Goal: Task Accomplishment & Management: Manage account settings

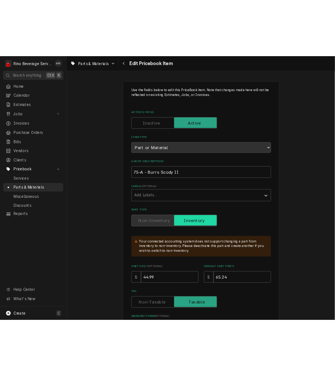
scroll to position [3121, 0]
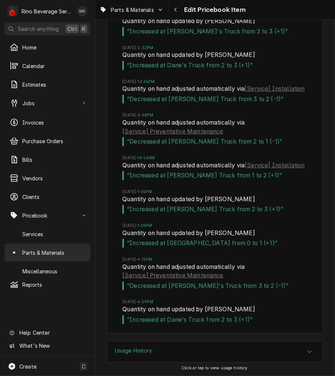
type textarea "x"
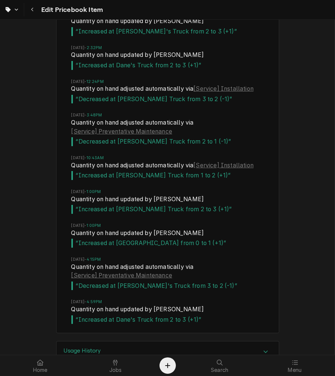
scroll to position [3120, 0]
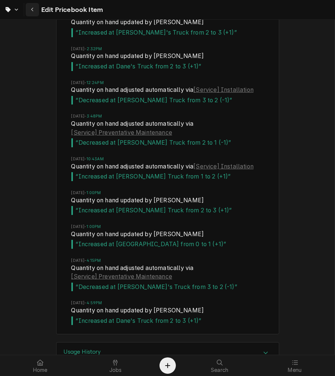
click at [32, 12] on icon "Navigate back" at bounding box center [32, 9] width 3 height 5
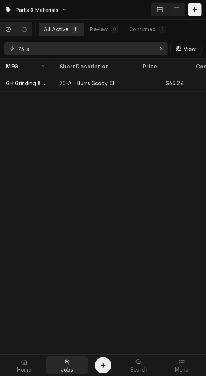
click at [63, 359] on div at bounding box center [67, 362] width 9 height 9
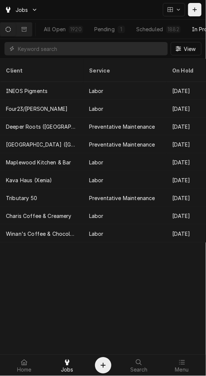
click at [197, 27] on div "In Progress" at bounding box center [207, 29] width 30 height 8
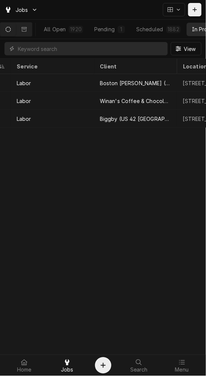
scroll to position [0, 65]
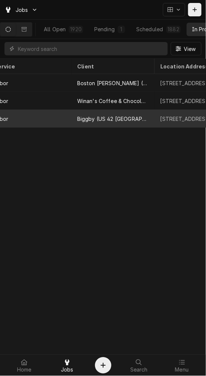
click at [100, 113] on div "Biggby (US 42 Florence)" at bounding box center [112, 119] width 83 height 18
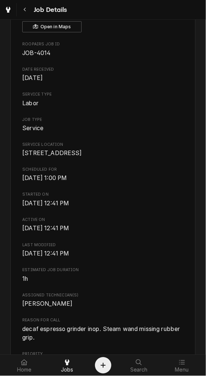
scroll to position [69, 0]
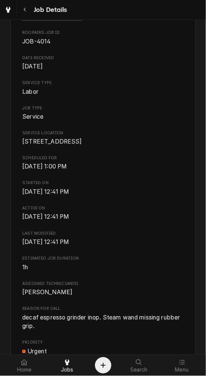
click at [9, 318] on div "Active Biggby (US 42 Florence) 8529 US-42, Florence, KY 41042 Open in Maps Roop…" at bounding box center [103, 293] width 206 height 669
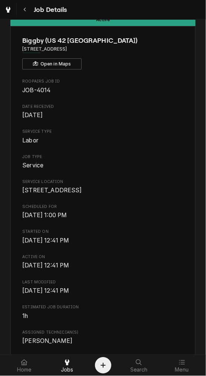
scroll to position [0, 0]
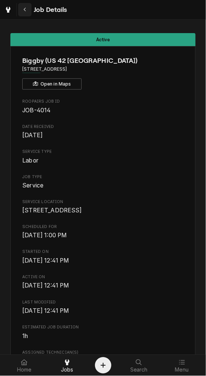
click at [25, 10] on icon "Navigate back" at bounding box center [24, 9] width 3 height 5
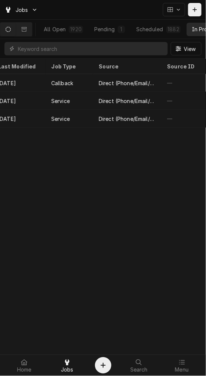
scroll to position [0, 748]
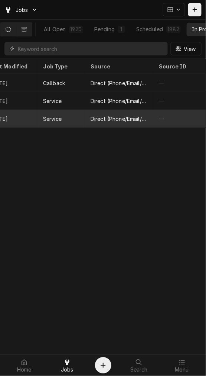
click at [166, 117] on div "—" at bounding box center [180, 119] width 54 height 18
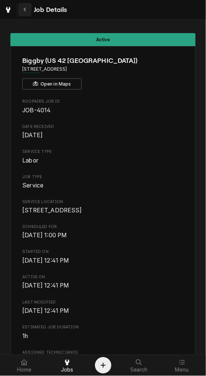
click at [27, 9] on div "Navigate back" at bounding box center [24, 9] width 7 height 7
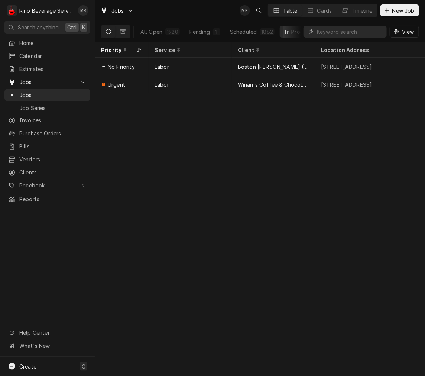
drag, startPoint x: 0, startPoint y: 104, endPoint x: -30, endPoint y: 122, distance: 35.0
click at [0, 122] on html "R Rino Beverage Service MR Search anything Ctrl K Home Calendar Estimates Jobs …" at bounding box center [212, 188] width 425 height 376
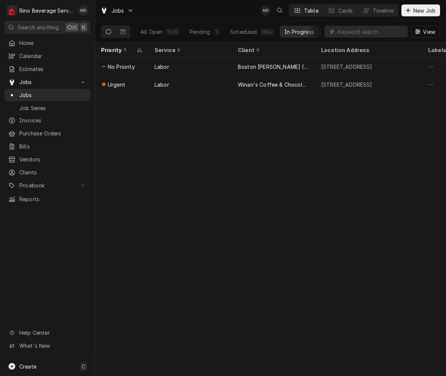
click at [206, 32] on span "View" at bounding box center [429, 32] width 15 height 8
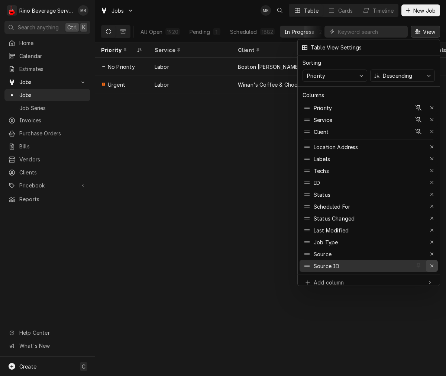
click at [206, 262] on div "button" at bounding box center [431, 265] width 7 height 7
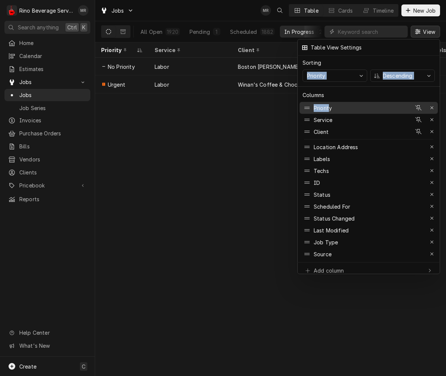
drag, startPoint x: 225, startPoint y: 97, endPoint x: 329, endPoint y: 97, distance: 103.7
click at [206, 97] on body "R Rino Beverage Service MR Search anything Ctrl K Home Calendar Estimates Jobs …" at bounding box center [223, 188] width 446 height 376
click at [206, 149] on div at bounding box center [223, 188] width 446 height 376
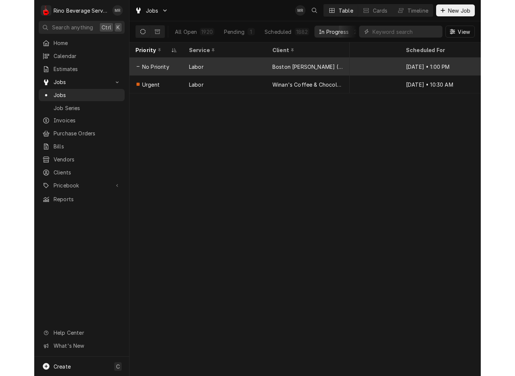
scroll to position [0, 320]
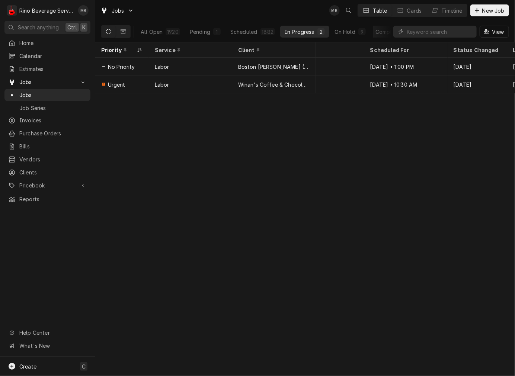
click at [206, 32] on div "Dynamic Content Wrapper" at bounding box center [400, 31] width 7 height 7
click at [206, 27] on button "Completed 26" at bounding box center [395, 32] width 49 height 12
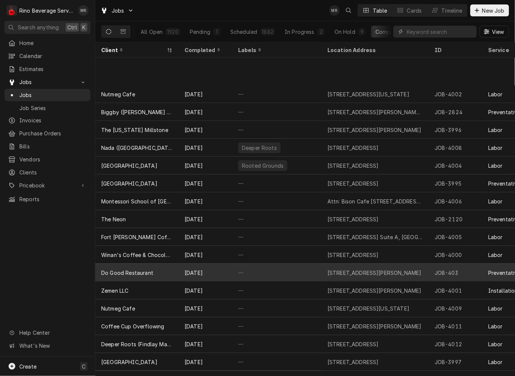
scroll to position [151, 0]
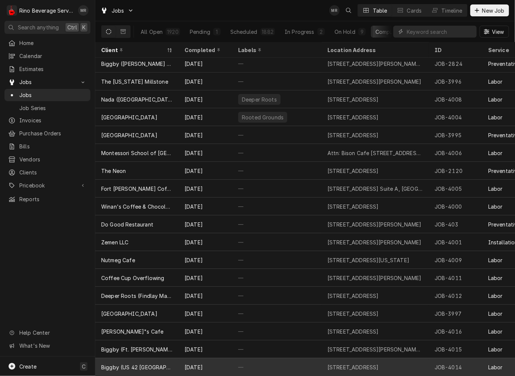
click at [134, 358] on div "Biggby (US 42 [GEOGRAPHIC_DATA])" at bounding box center [136, 367] width 83 height 18
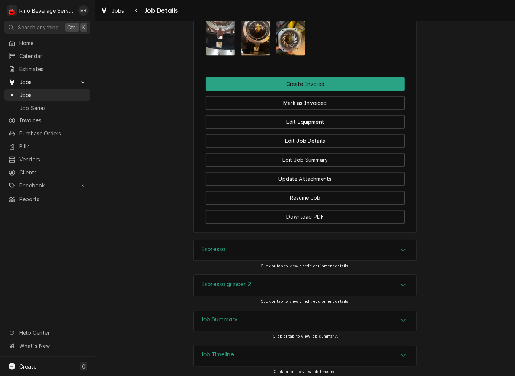
scroll to position [584, 0]
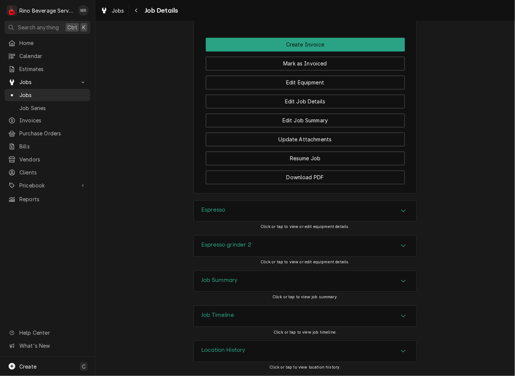
click at [229, 291] on div "Job Summary" at bounding box center [305, 281] width 222 height 21
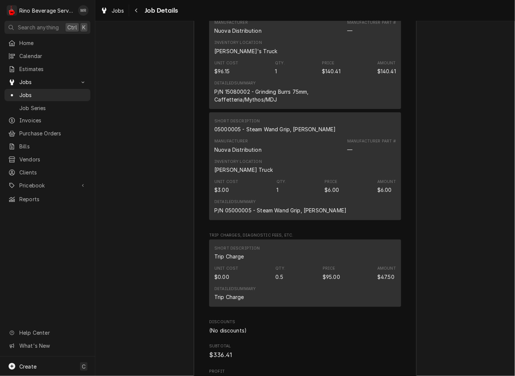
scroll to position [997, 0]
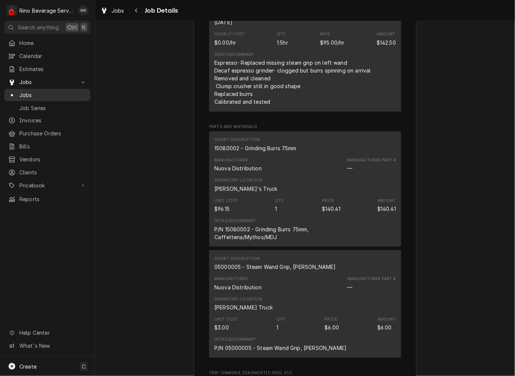
click at [53, 96] on span "Jobs" at bounding box center [52, 95] width 67 height 8
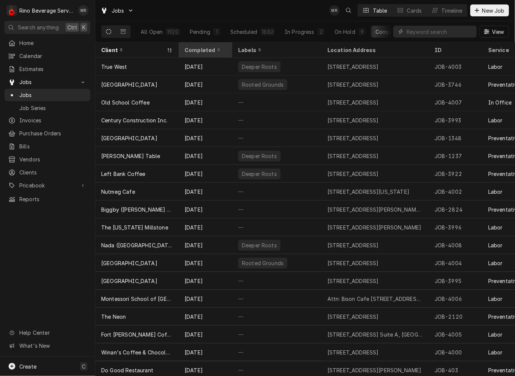
click at [196, 51] on div "Completed" at bounding box center [204, 50] width 40 height 8
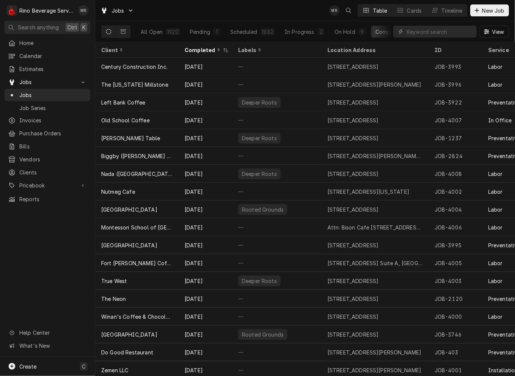
click at [196, 51] on div "Completed" at bounding box center [202, 50] width 36 height 8
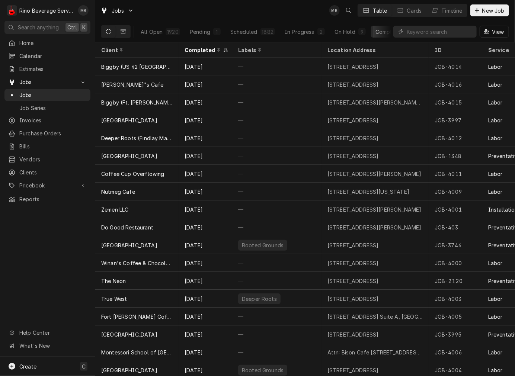
click at [196, 51] on div "Completed" at bounding box center [202, 50] width 36 height 8
click at [196, 51] on div "Completed" at bounding box center [204, 50] width 40 height 8
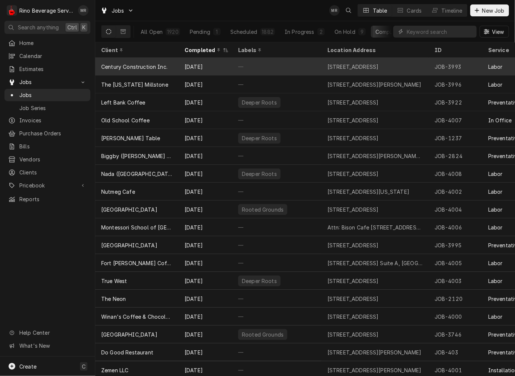
click at [196, 66] on div "[DATE]" at bounding box center [205, 67] width 54 height 18
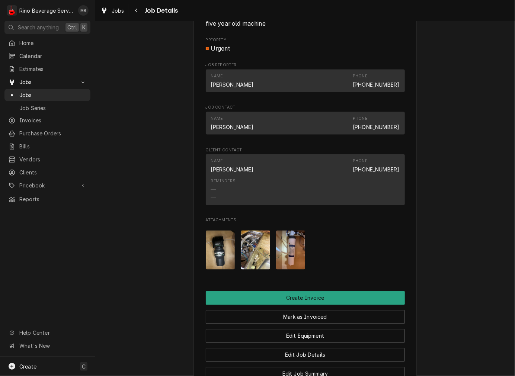
scroll to position [551, 0]
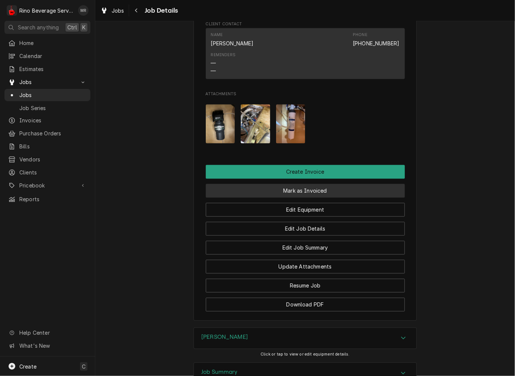
click at [284, 194] on button "Mark as Invoiced" at bounding box center [305, 191] width 199 height 14
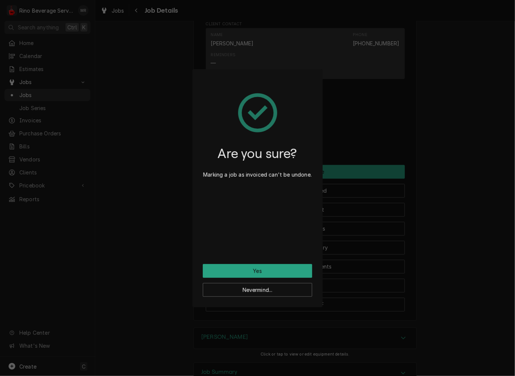
click at [264, 261] on div "Are you sure? Marking a job as invoiced can't be undone." at bounding box center [257, 172] width 109 height 184
click at [262, 270] on button "Yes" at bounding box center [257, 271] width 109 height 14
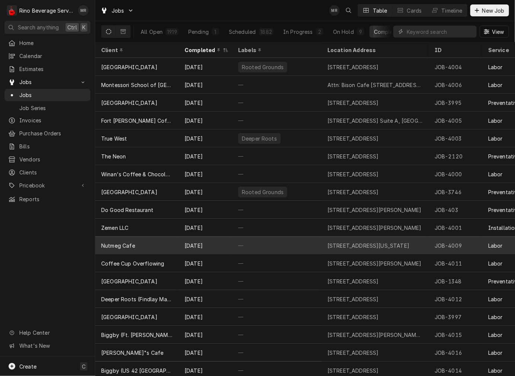
scroll to position [133, 0]
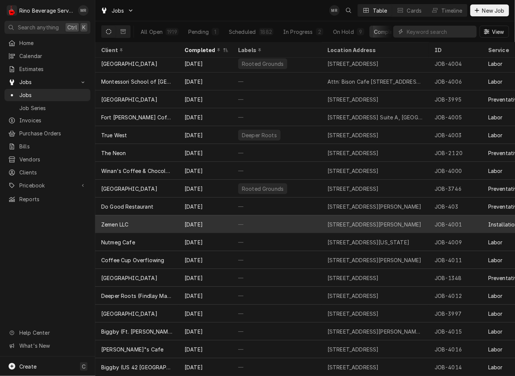
click at [290, 215] on div "—" at bounding box center [276, 224] width 89 height 18
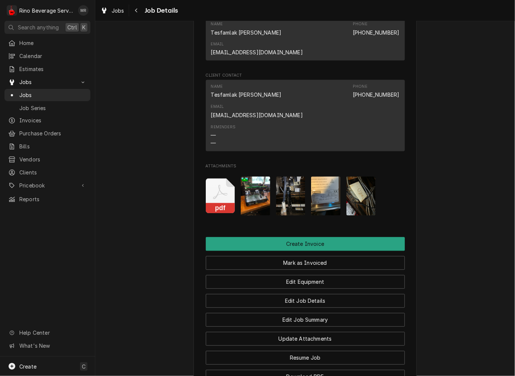
scroll to position [619, 0]
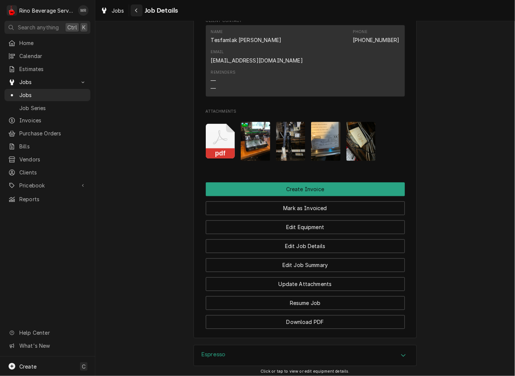
click at [136, 12] on icon "Navigate back" at bounding box center [136, 11] width 2 height 4
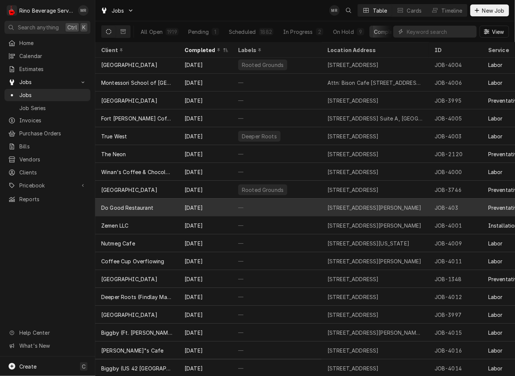
scroll to position [133, 0]
